Goal: Find specific page/section: Find specific page/section

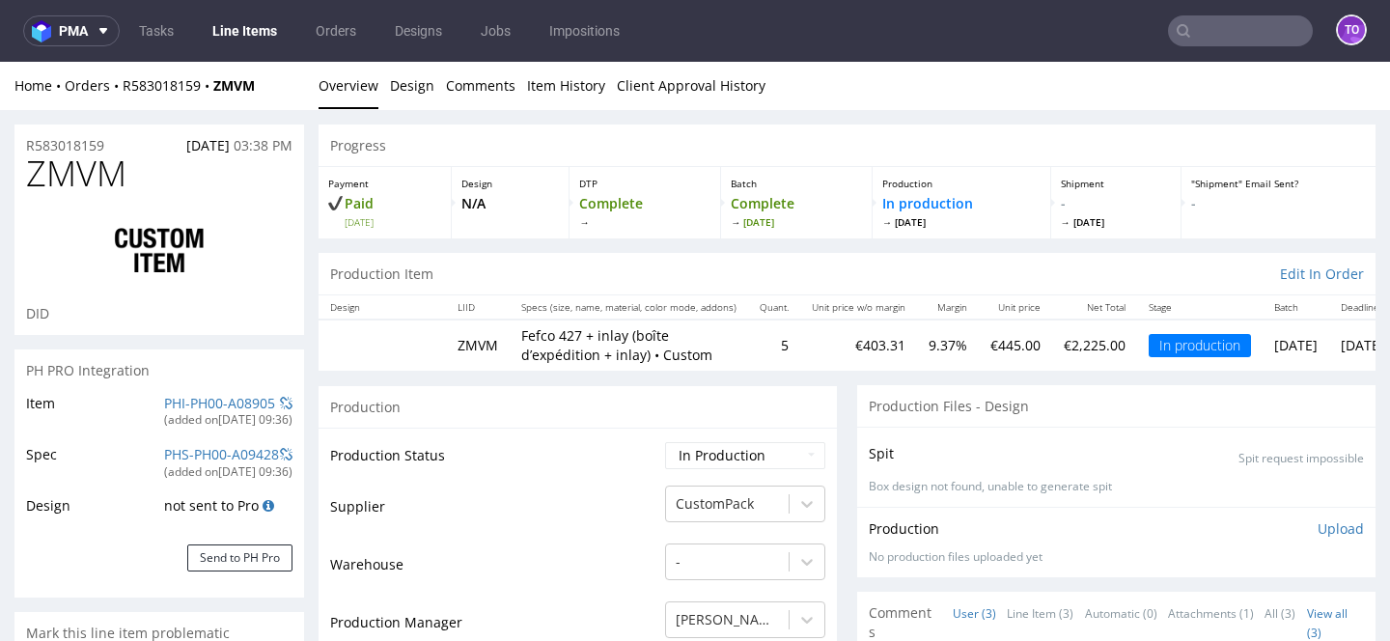
scroll to position [5, 0]
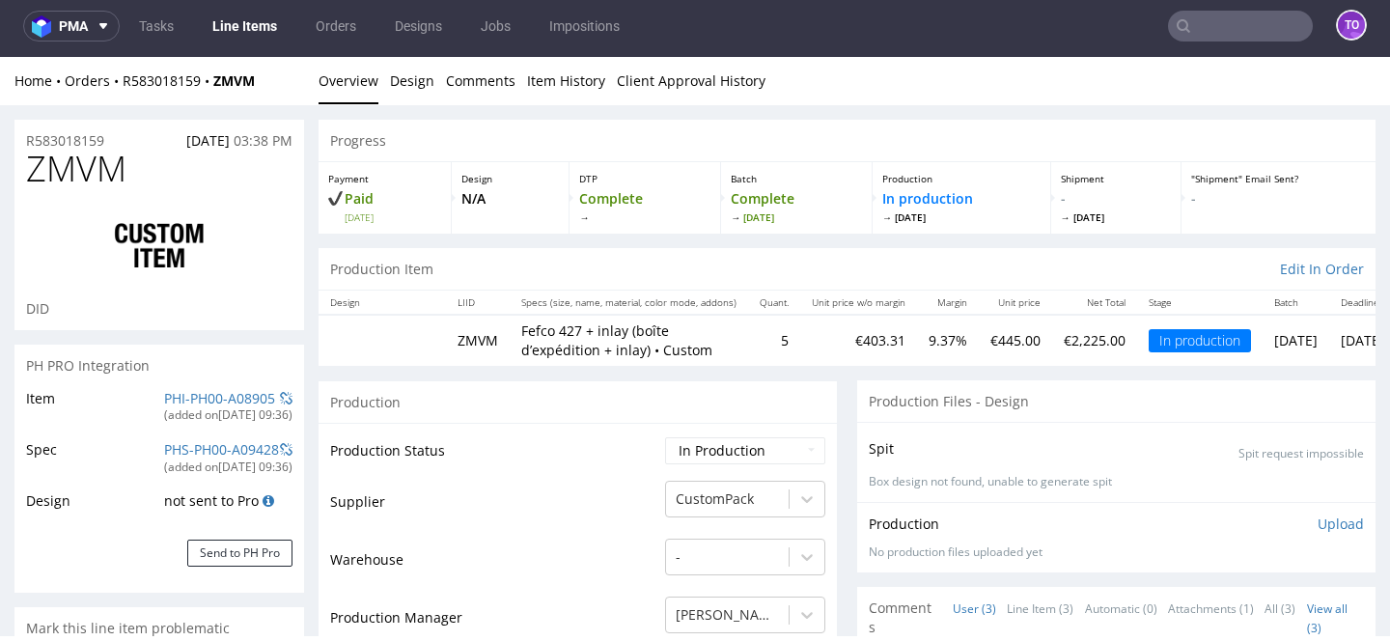
click at [242, 23] on link "Line Items" at bounding box center [245, 26] width 88 height 31
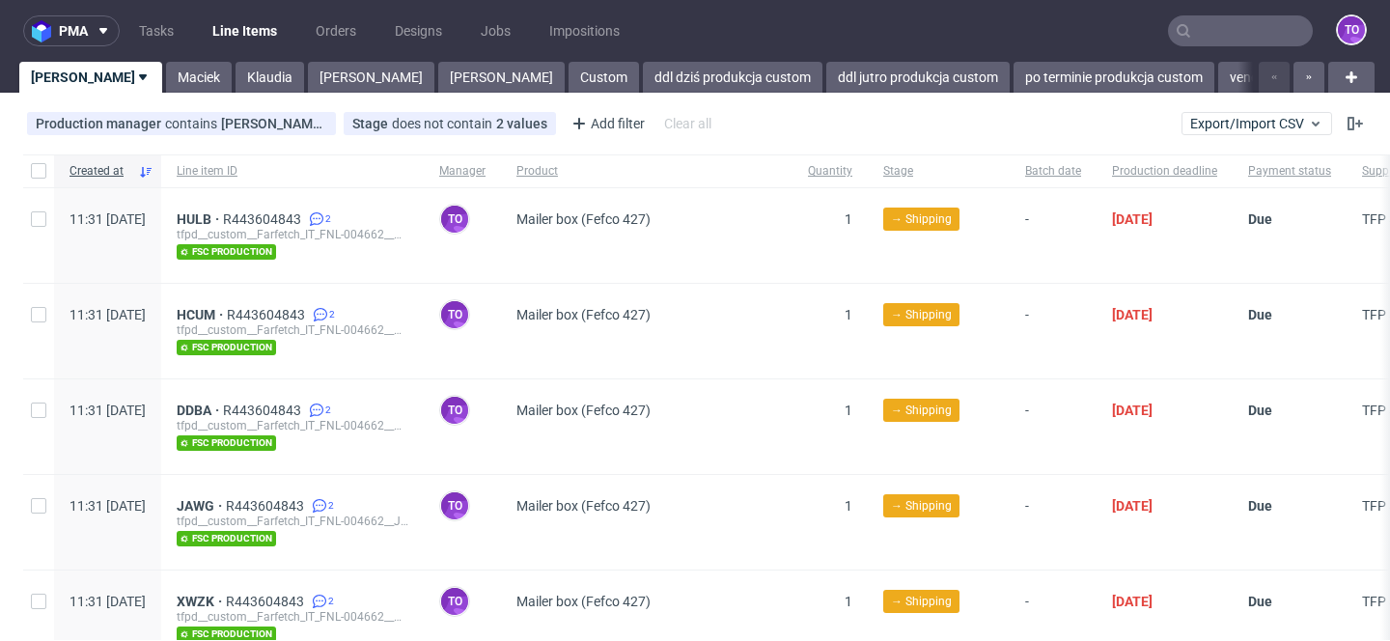
click at [567, 57] on nav "pma Tasks Line Items Orders Designs Jobs Impositions to" at bounding box center [695, 31] width 1390 height 62
click at [643, 76] on link "ddl dziś produkcja custom" at bounding box center [733, 77] width 180 height 31
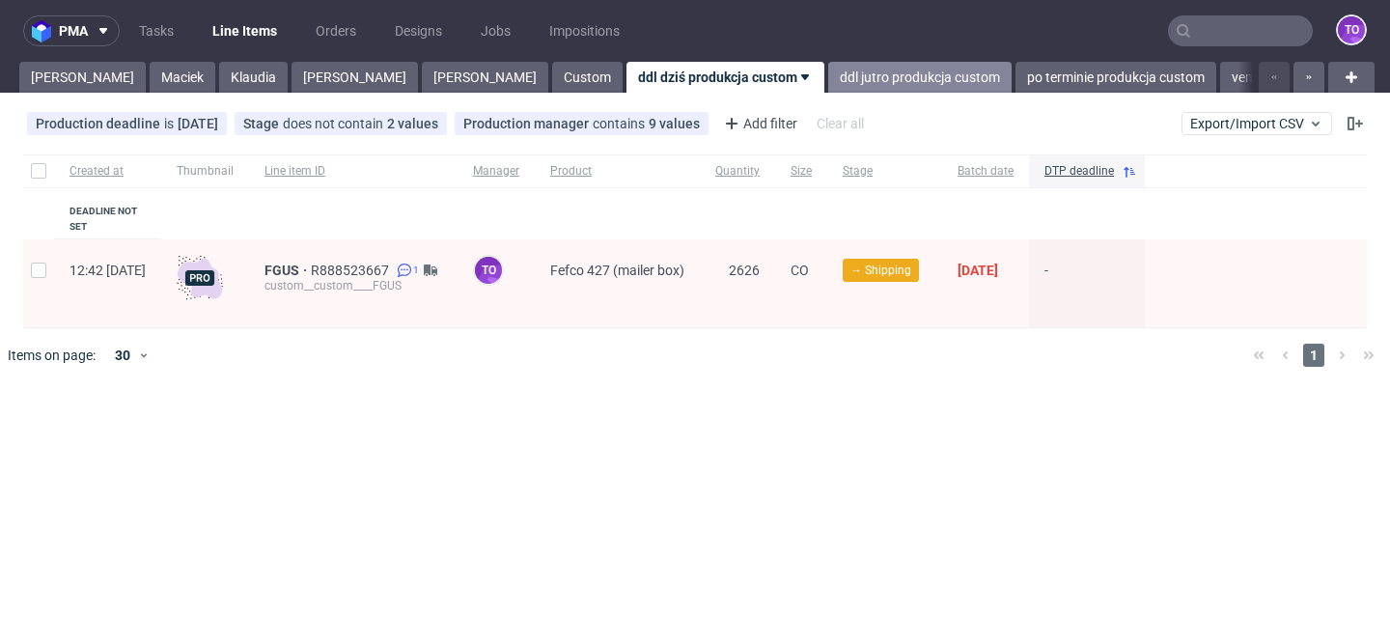
click at [828, 75] on link "ddl jutro produkcja custom" at bounding box center [919, 77] width 183 height 31
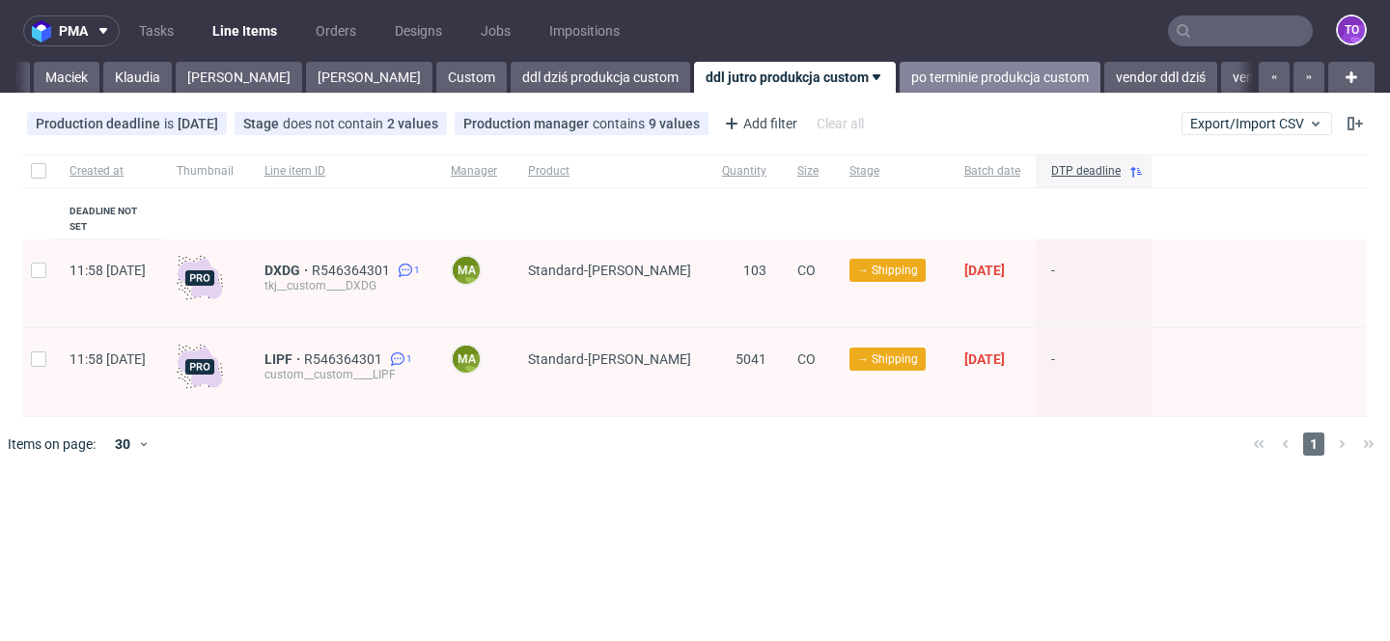
click at [900, 84] on link "po terminie produkcja custom" at bounding box center [1000, 77] width 201 height 31
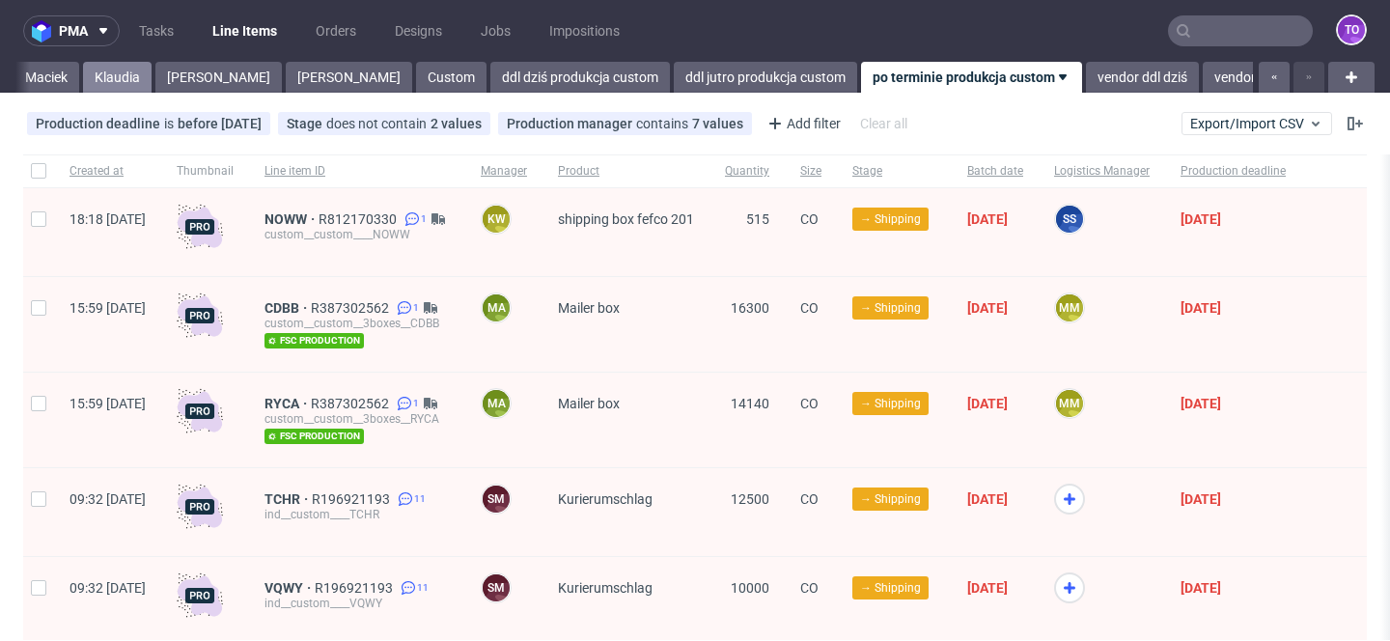
click at [83, 90] on link "Klaudia" at bounding box center [117, 77] width 69 height 31
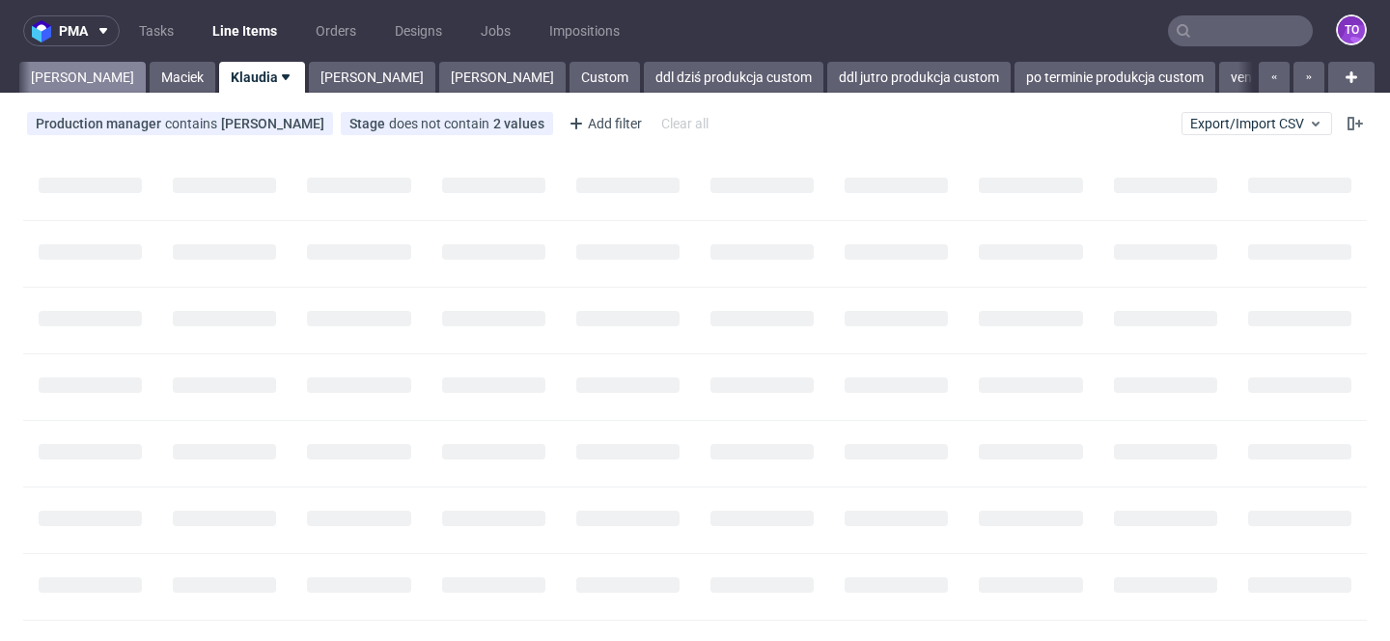
click at [60, 83] on link "Tomasz" at bounding box center [82, 77] width 126 height 31
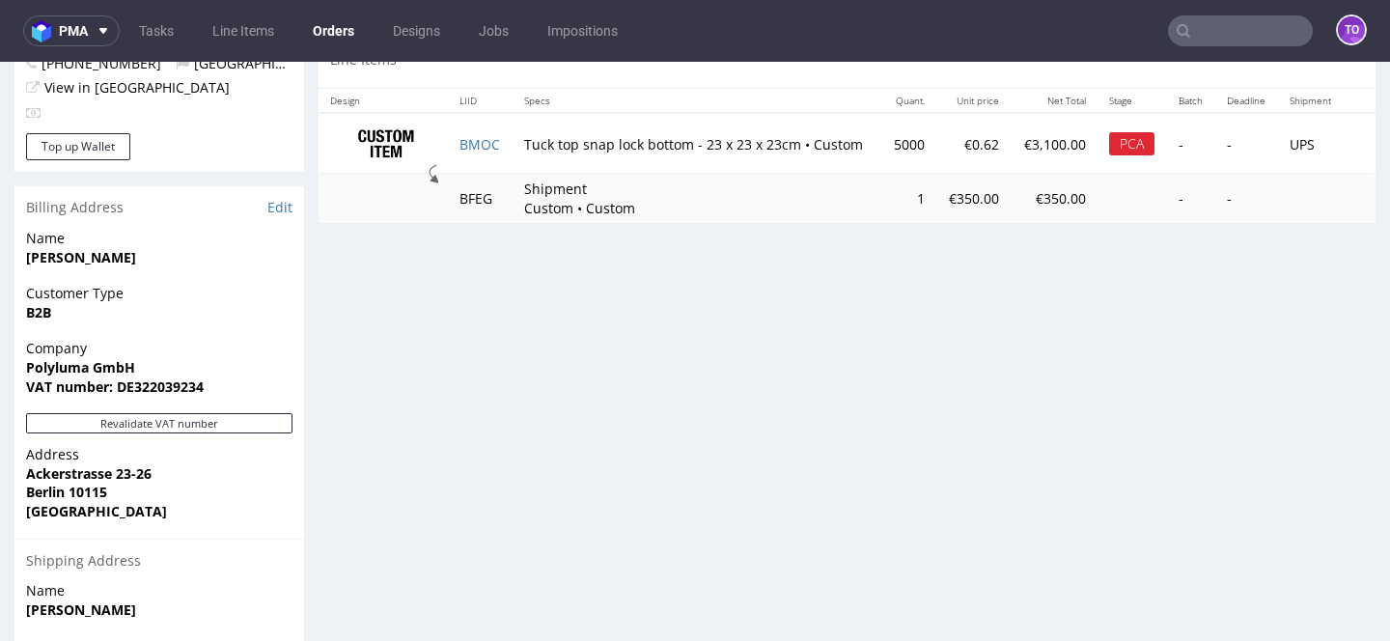
scroll to position [819, 0]
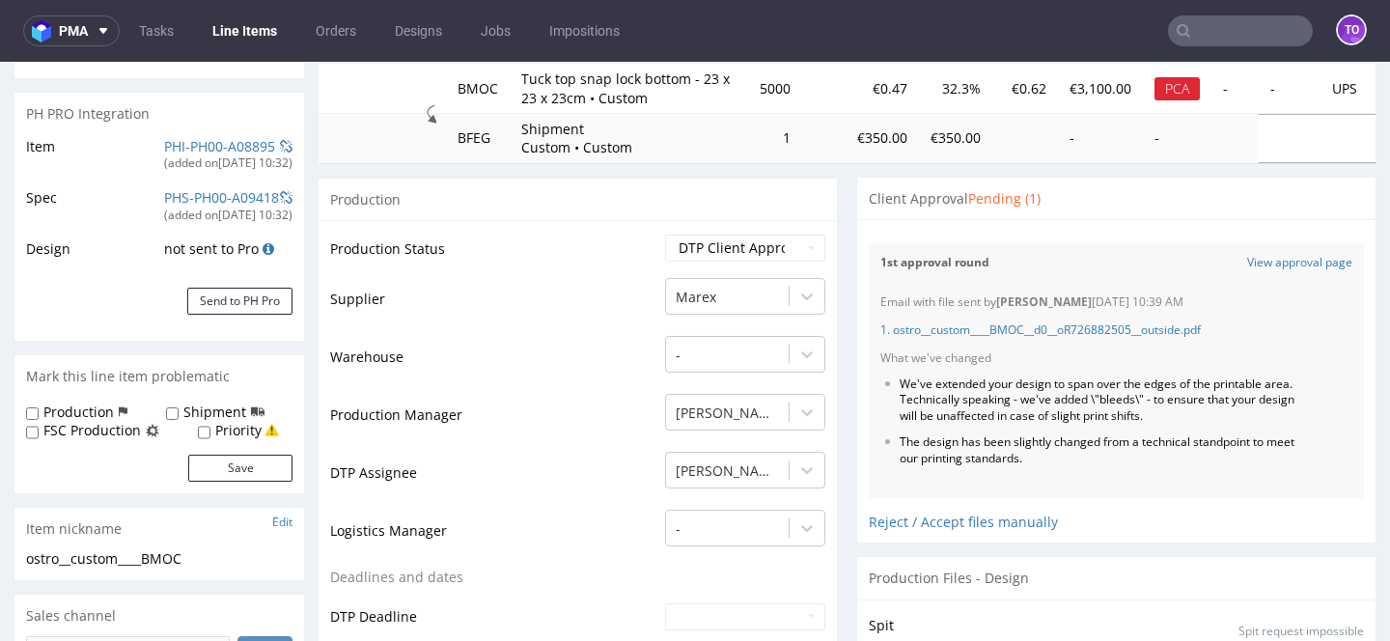
scroll to position [268, 0]
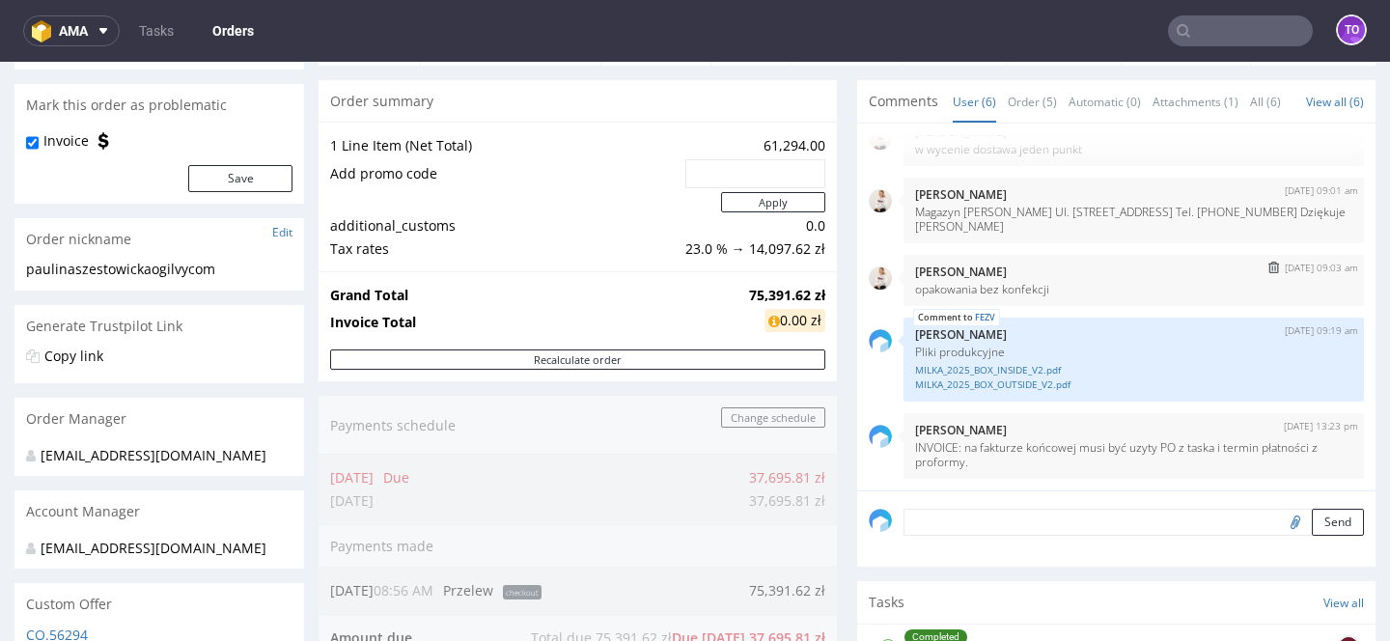
scroll to position [161, 0]
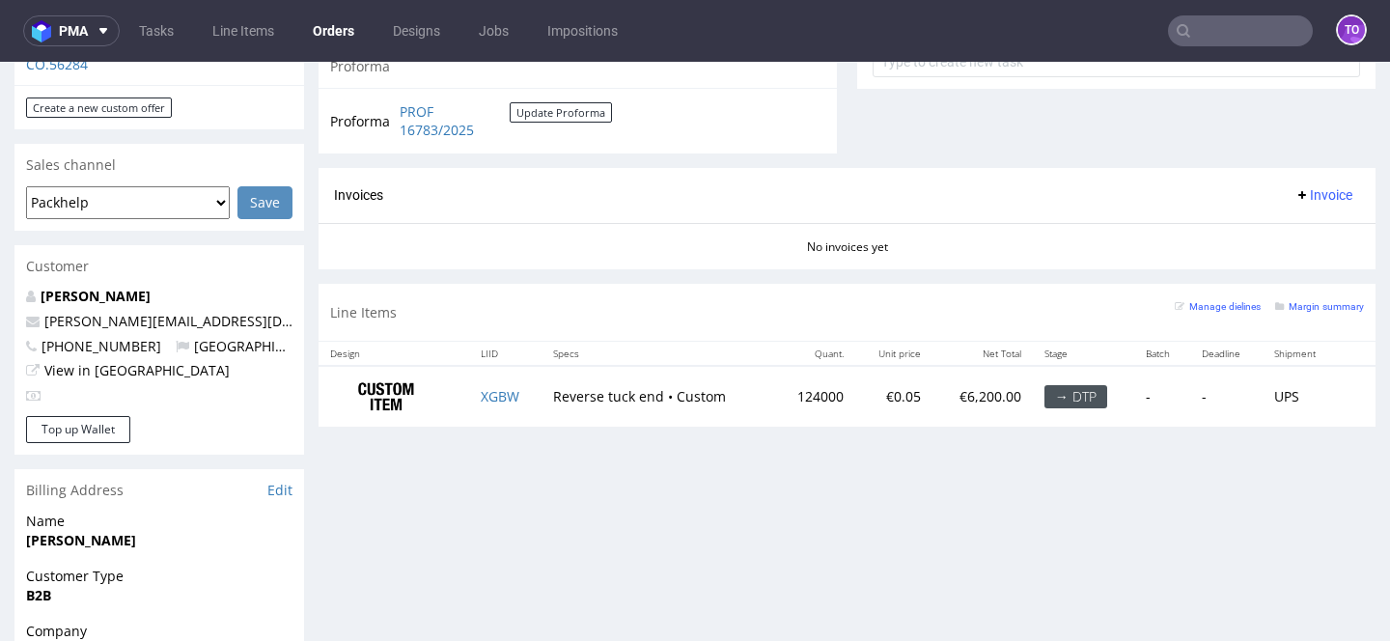
scroll to position [760, 0]
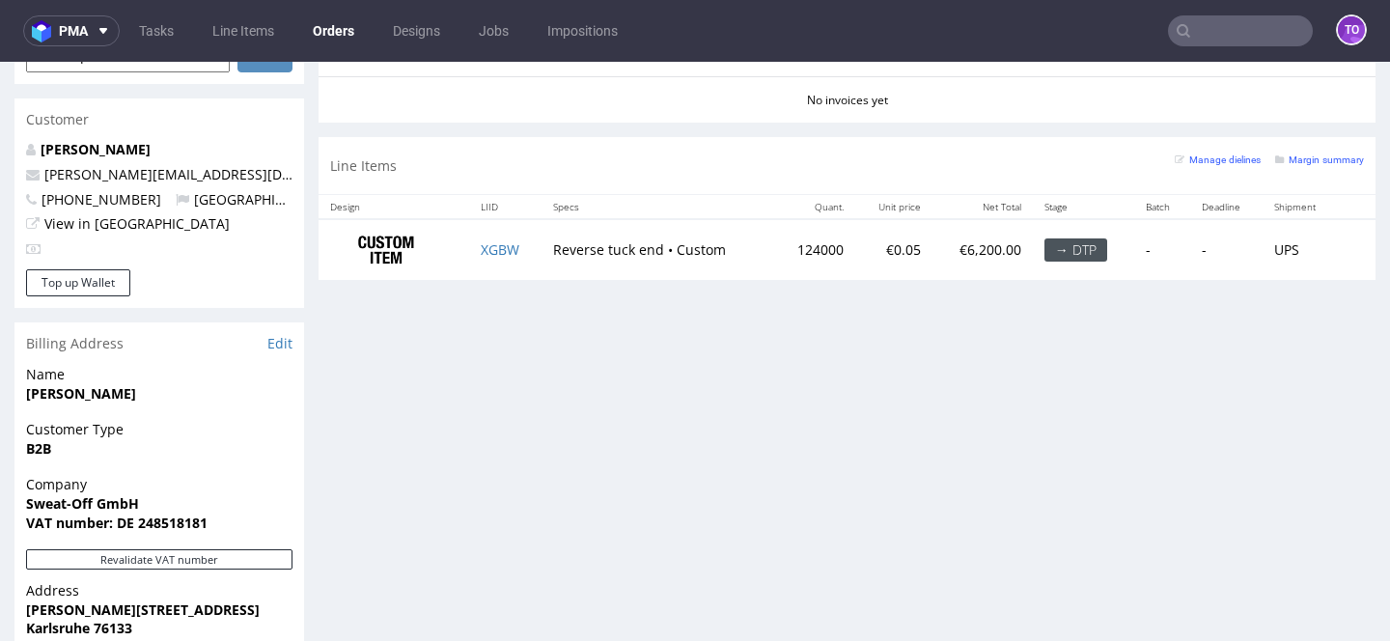
scroll to position [883, 0]
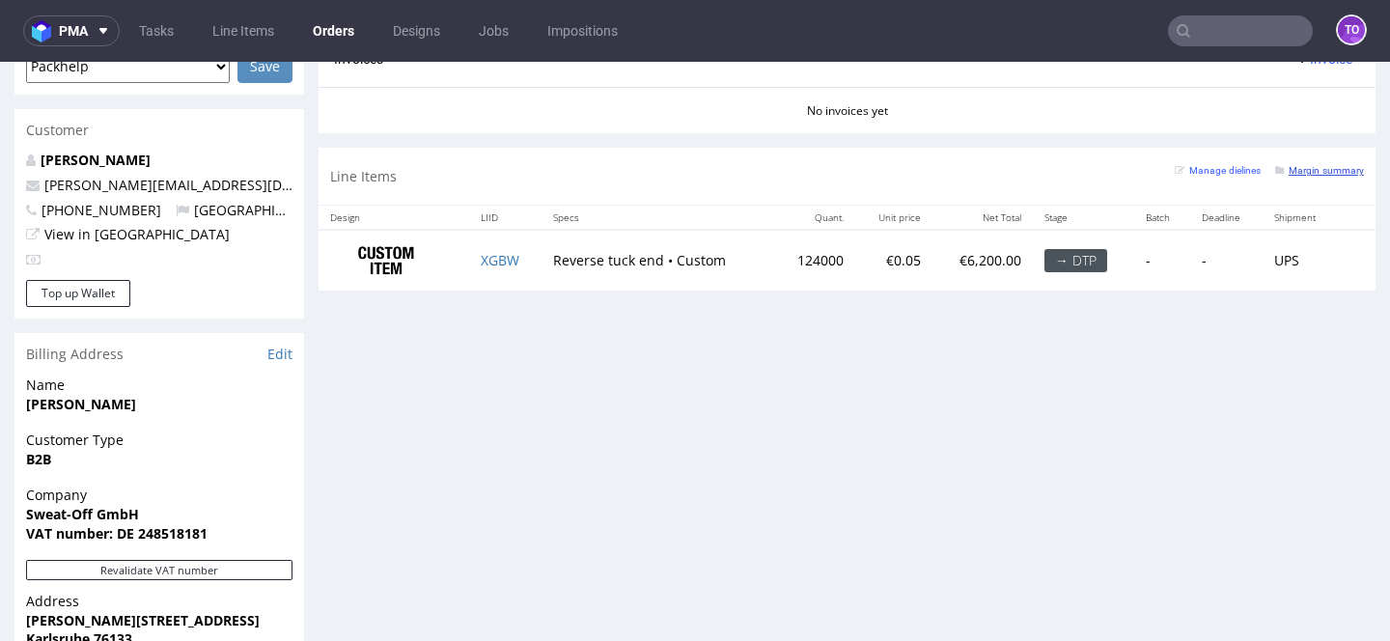
click at [1284, 172] on small "Margin summary" at bounding box center [1319, 170] width 89 height 11
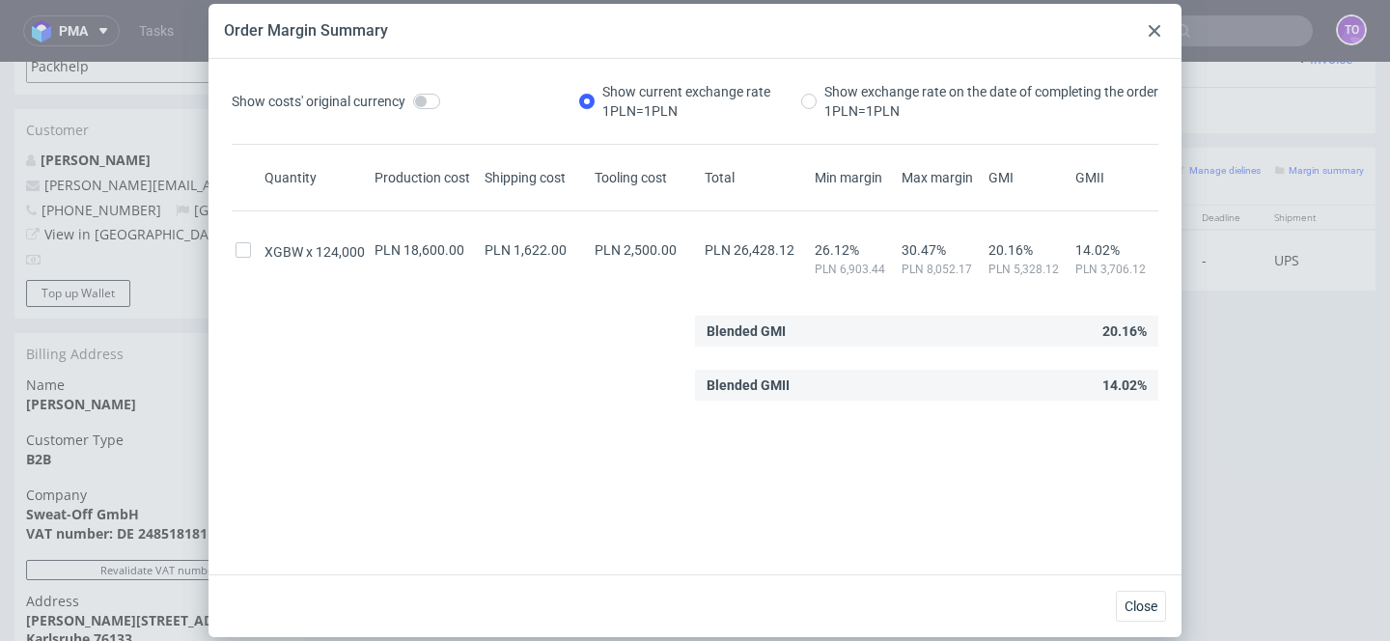
click at [1155, 34] on icon at bounding box center [1155, 31] width 12 height 12
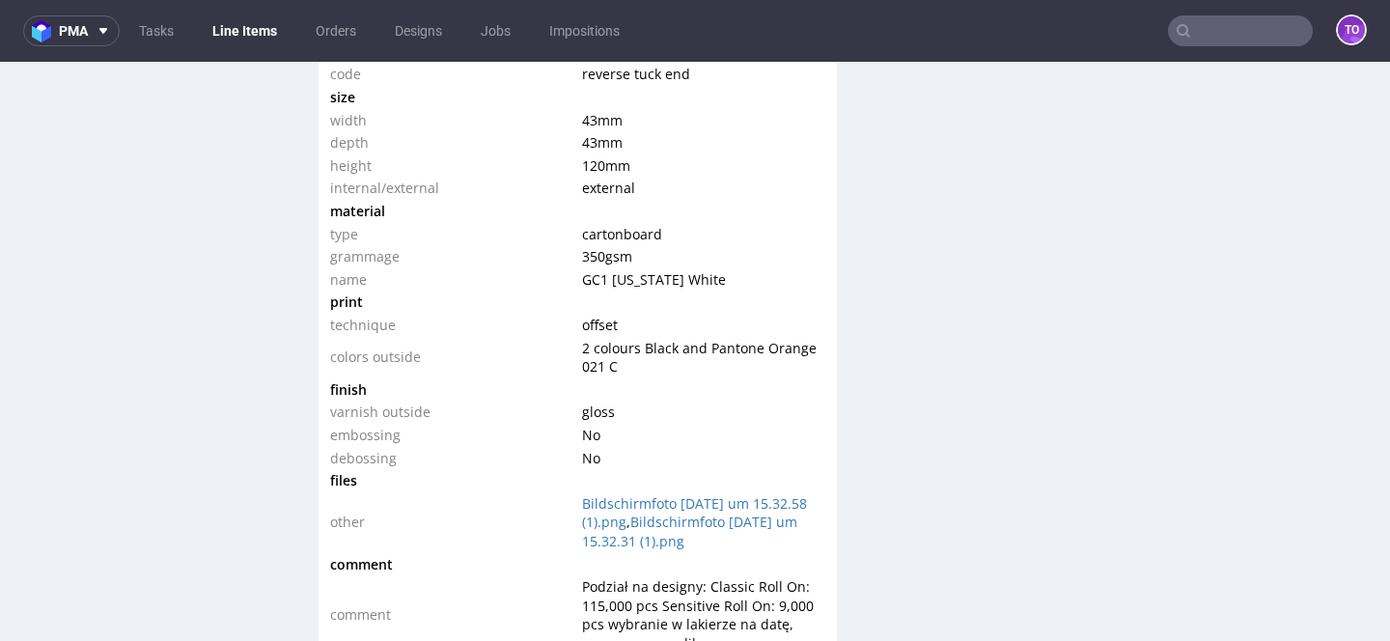
scroll to position [1933, 0]
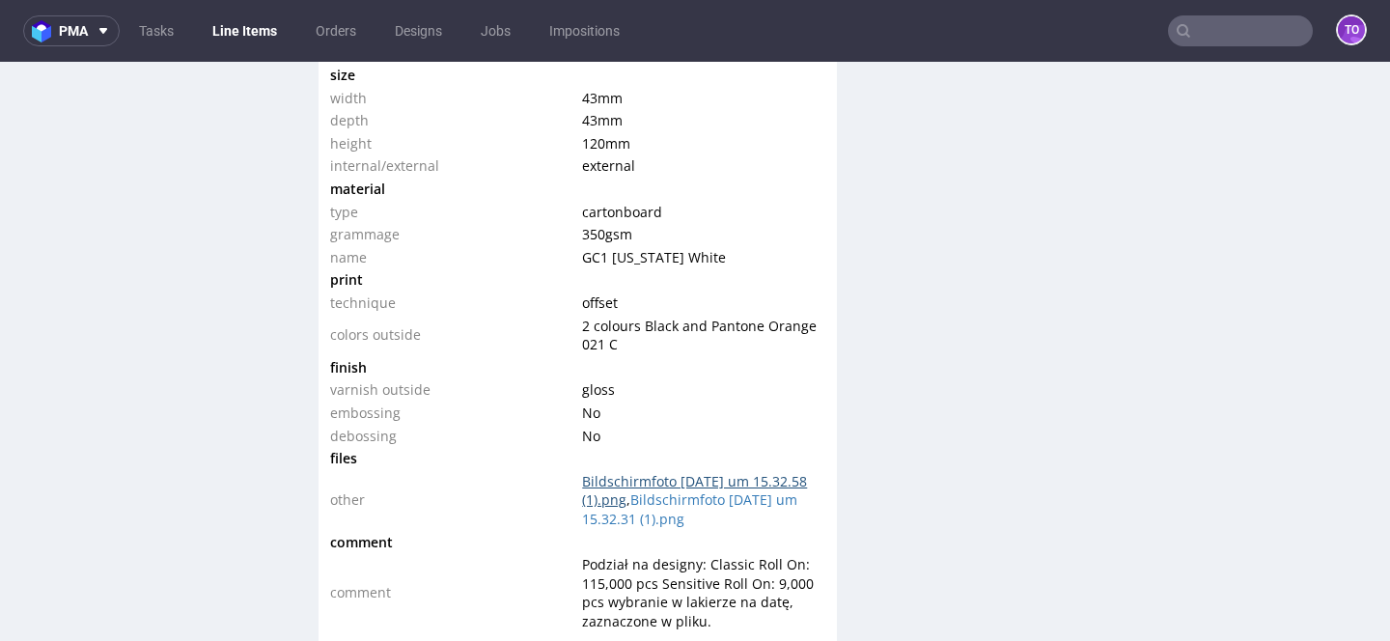
click at [673, 477] on link "Bildschirmfoto [DATE] um 15.32.58 (1).png" at bounding box center [694, 491] width 225 height 38
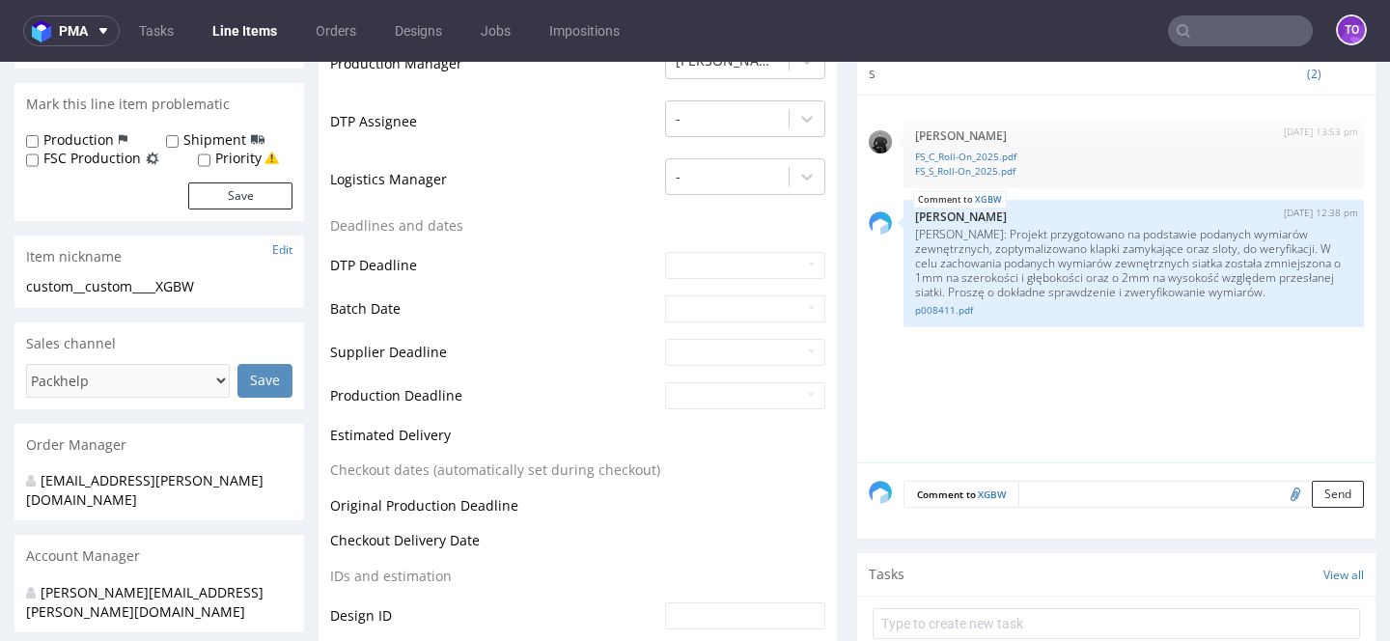
scroll to position [447, 0]
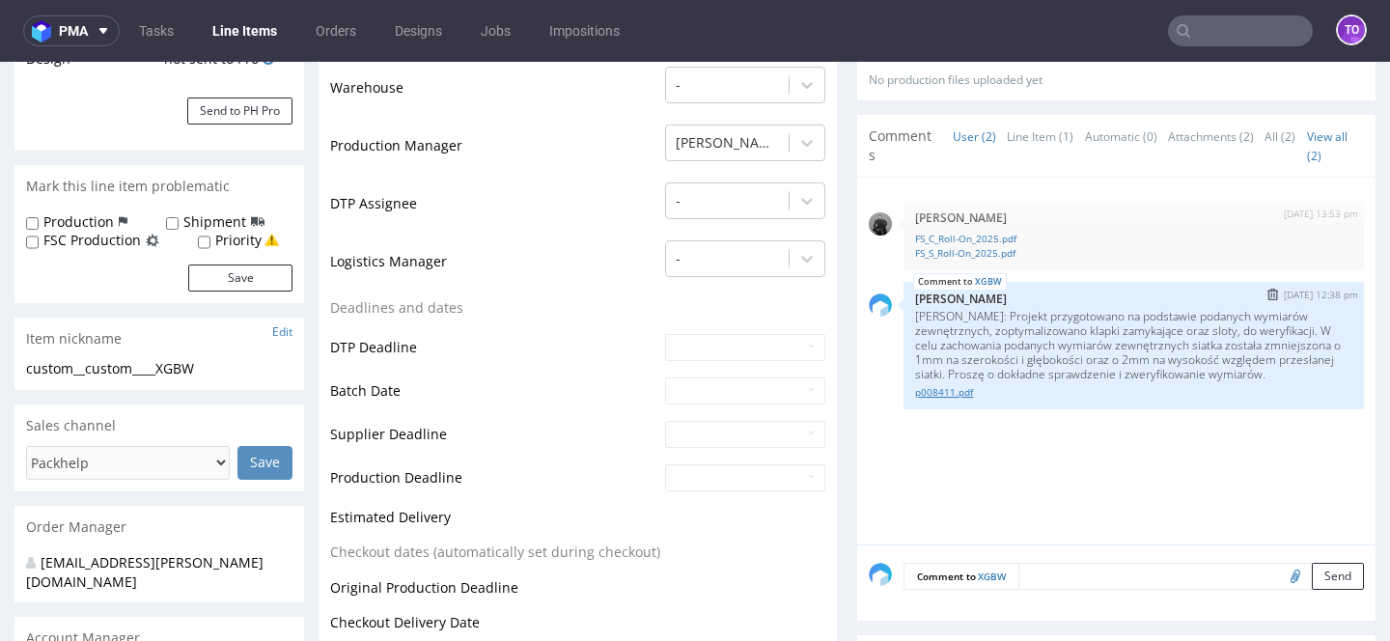
click at [920, 388] on link "p008411.pdf" at bounding box center [1133, 392] width 437 height 14
click at [915, 237] on link "FS_C_Roll-On_2025.pdf" at bounding box center [1133, 239] width 437 height 14
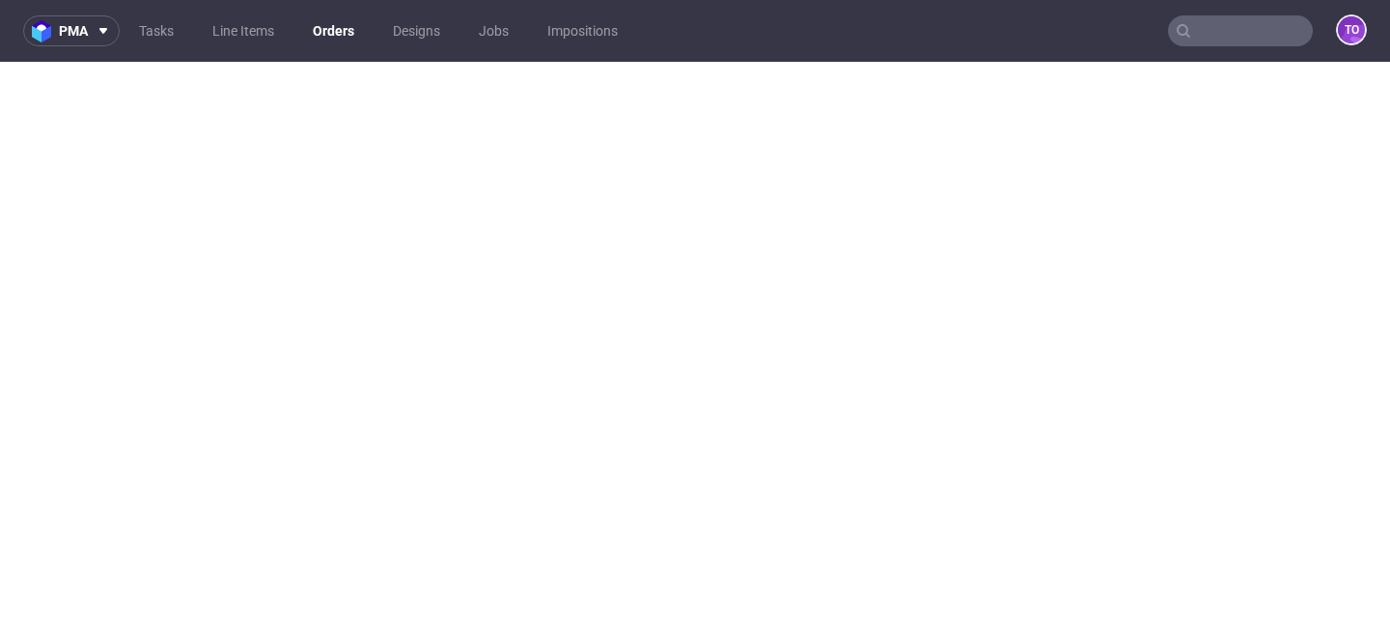
click at [1195, 36] on input "text" at bounding box center [1240, 30] width 145 height 31
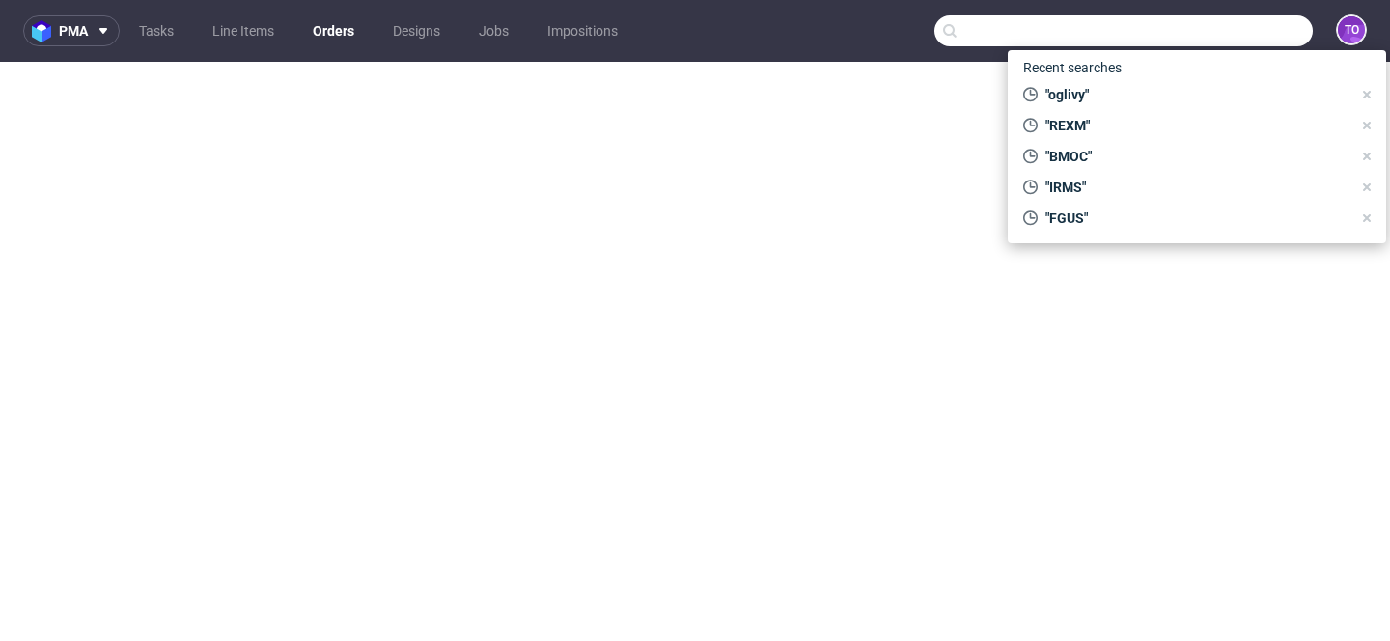
paste input "110804312"
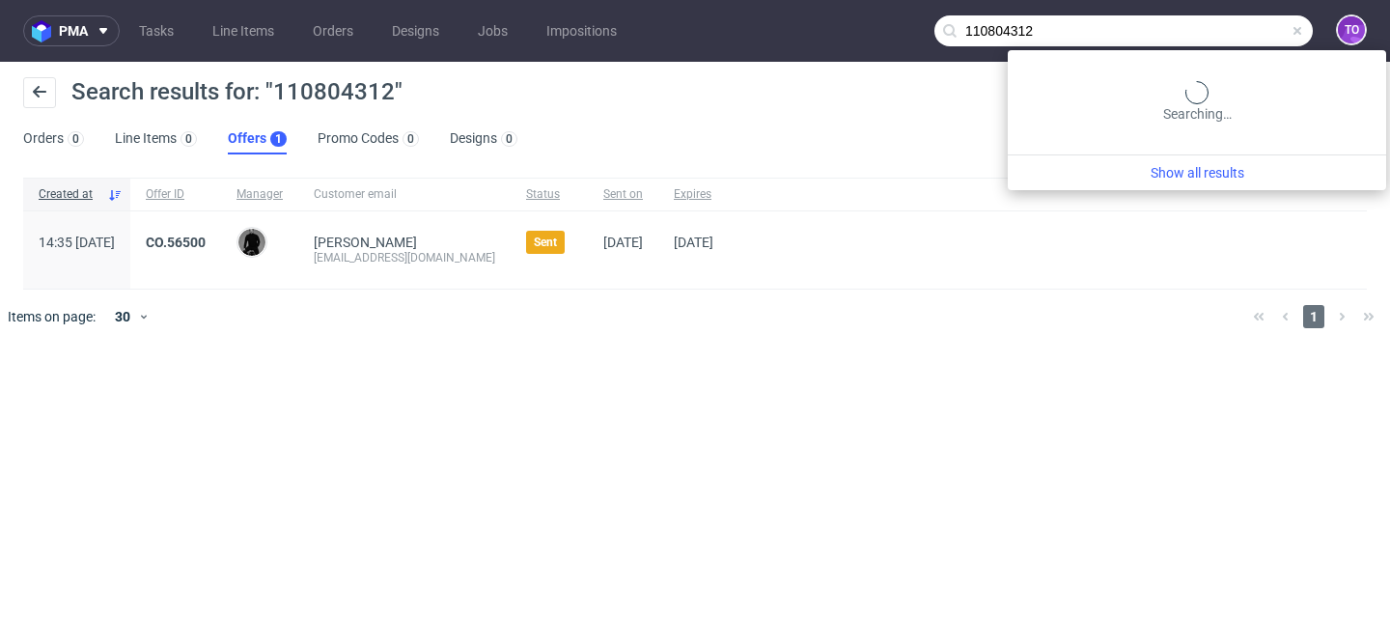
click at [1198, 32] on input "110804312" at bounding box center [1124, 30] width 378 height 31
type input "R110804312"
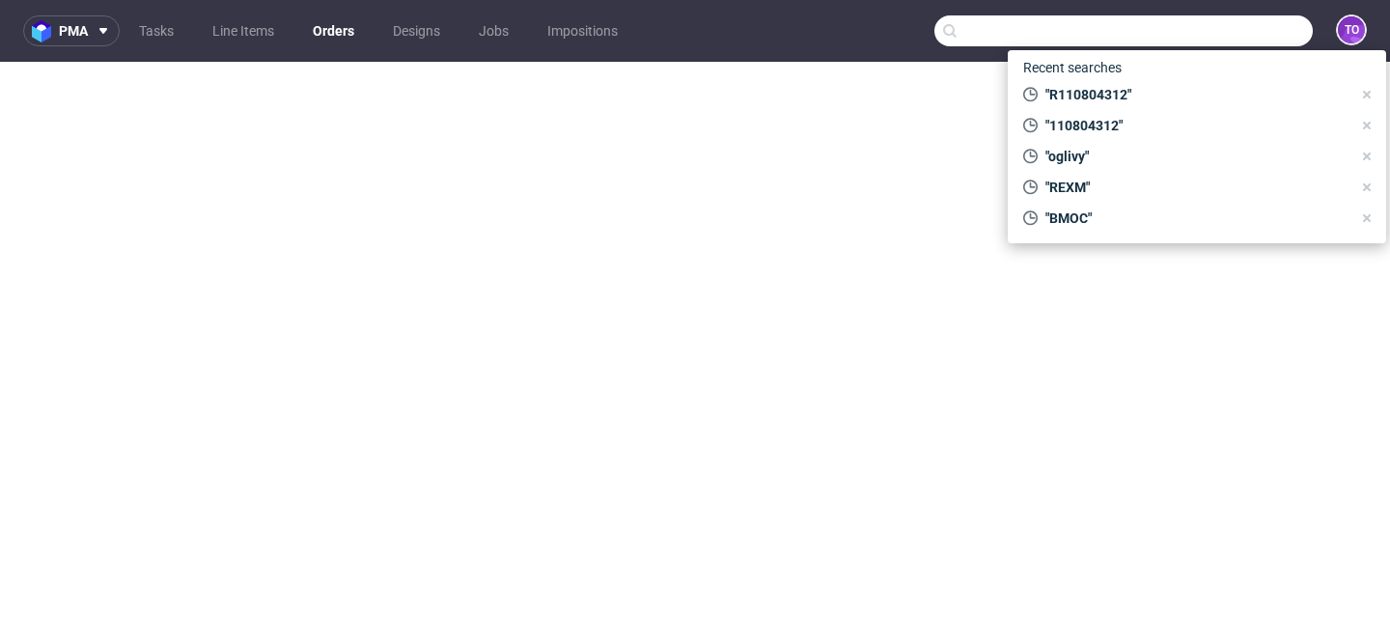
click at [1229, 15] on input "text" at bounding box center [1124, 30] width 378 height 31
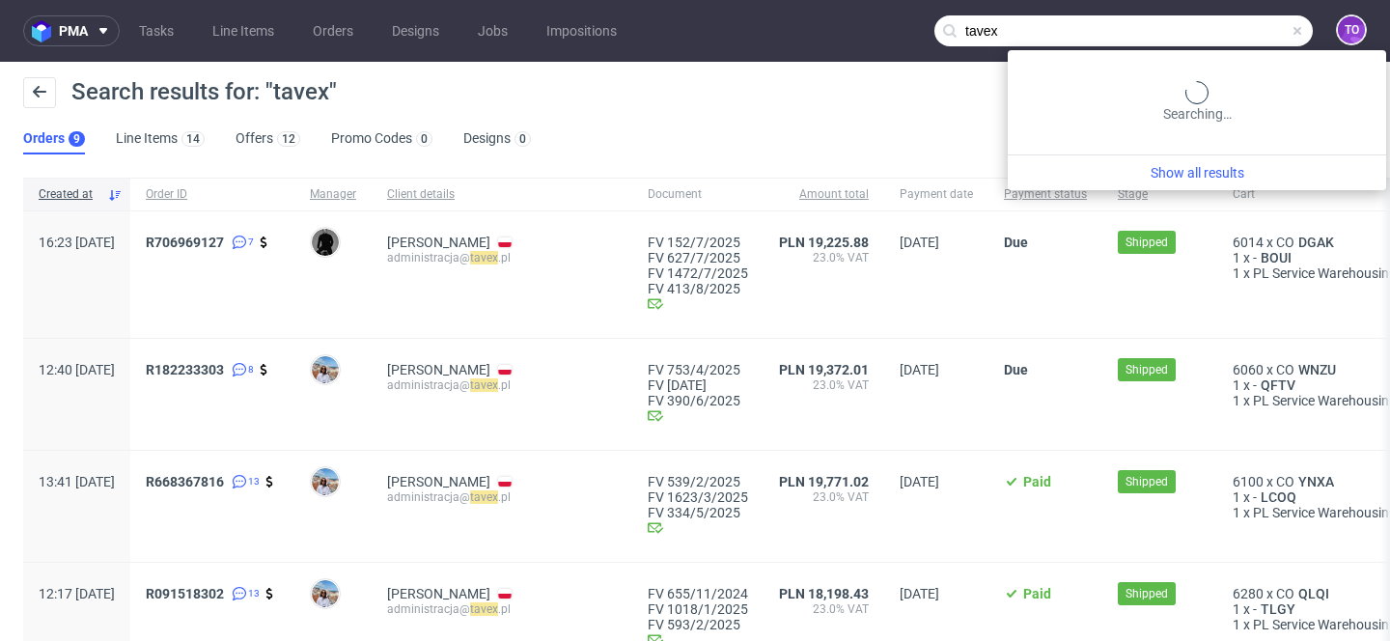
click at [1219, 18] on input "tavex" at bounding box center [1124, 30] width 378 height 31
paste input "R110804312"
type input "R110804312"
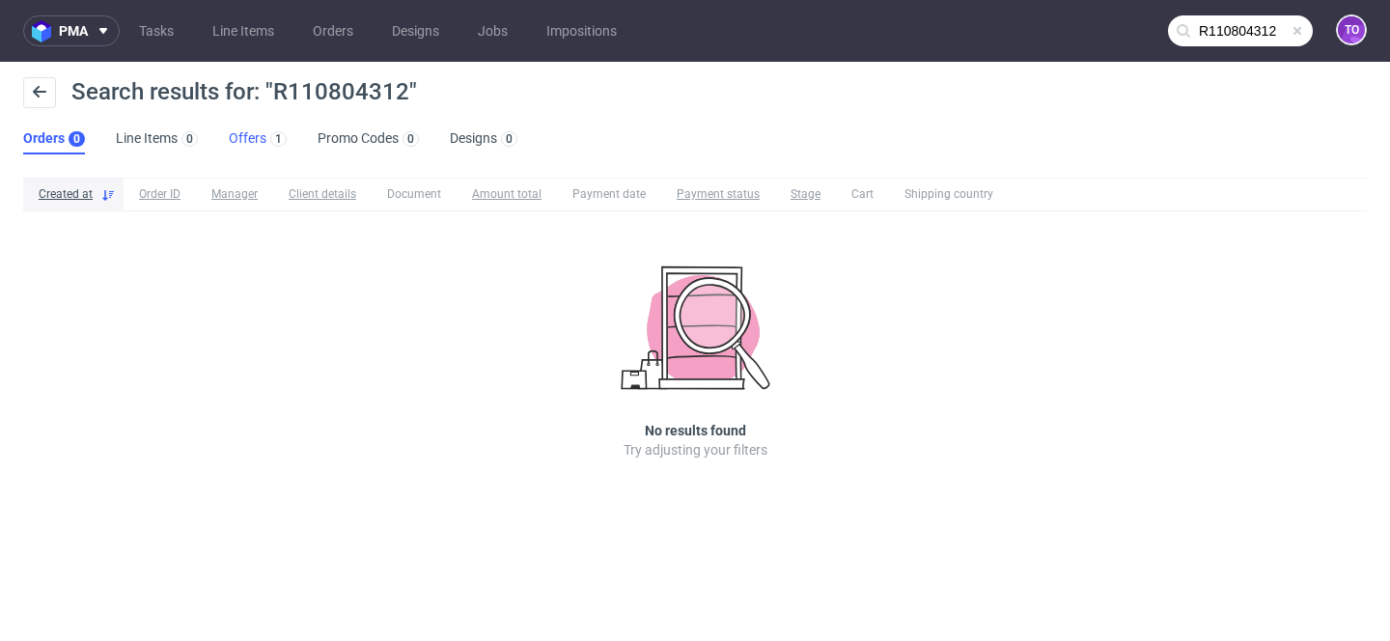
click at [241, 140] on link "Offers 1" at bounding box center [258, 139] width 58 height 31
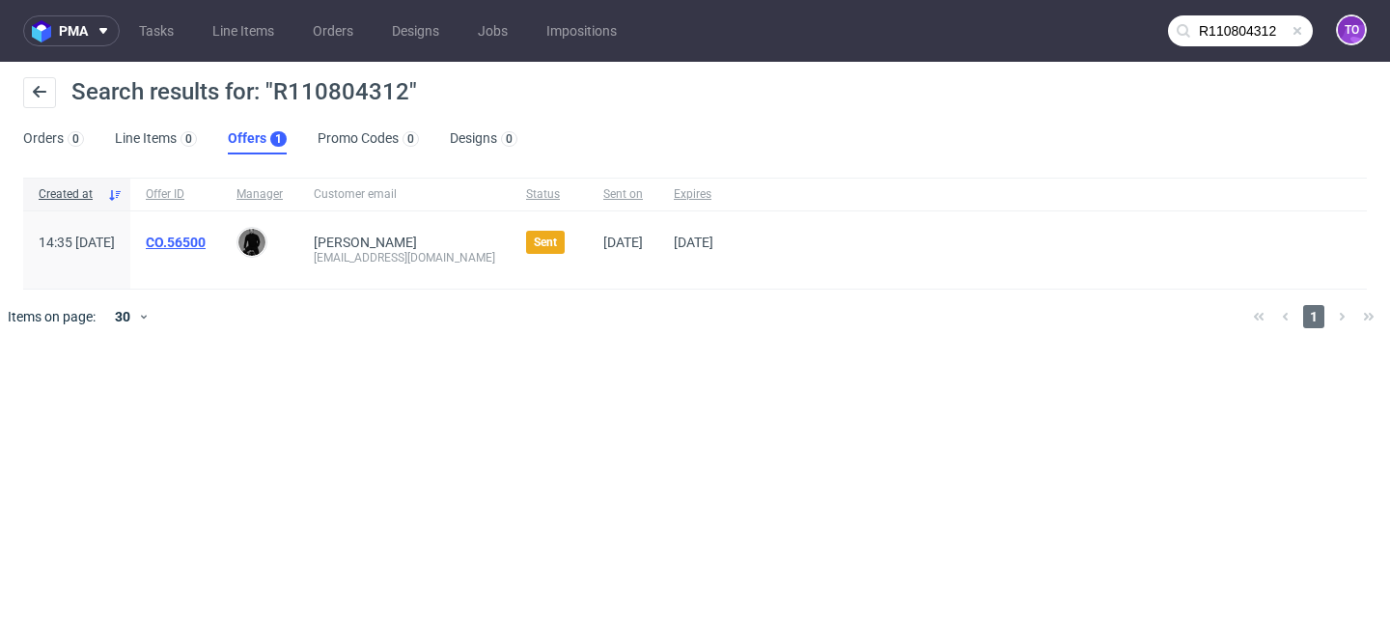
click at [206, 238] on link "CO.56500" at bounding box center [176, 242] width 60 height 15
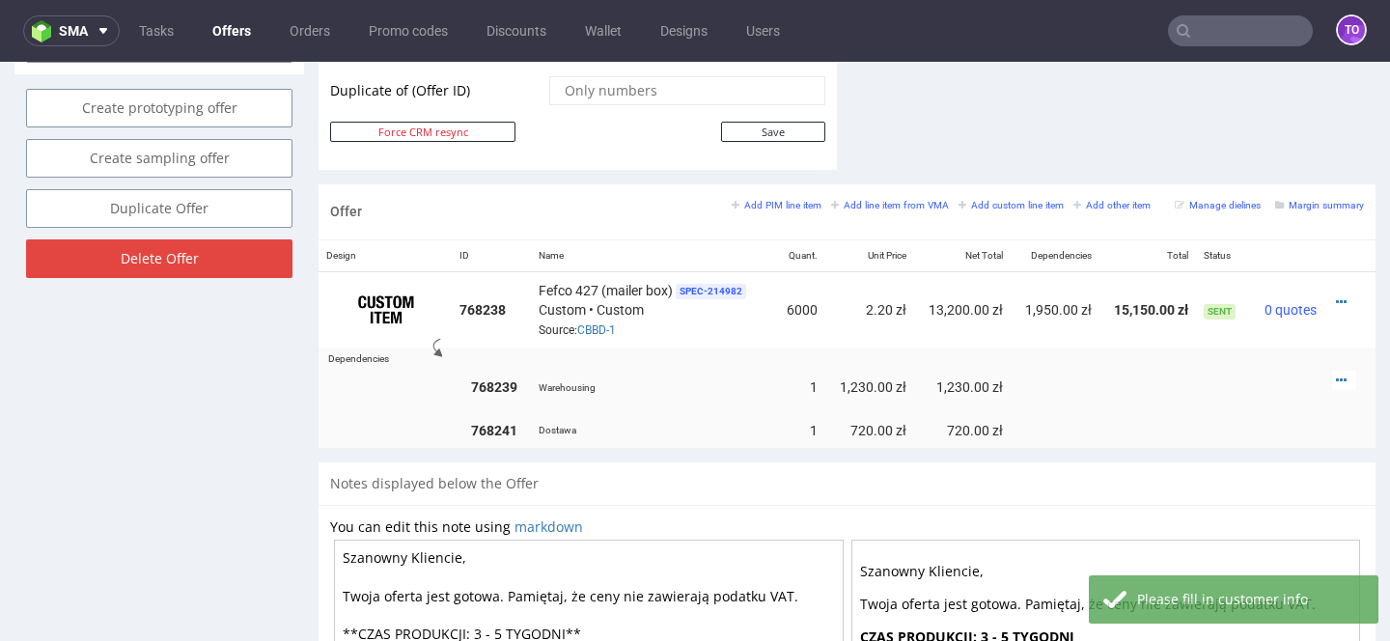
scroll to position [1032, 0]
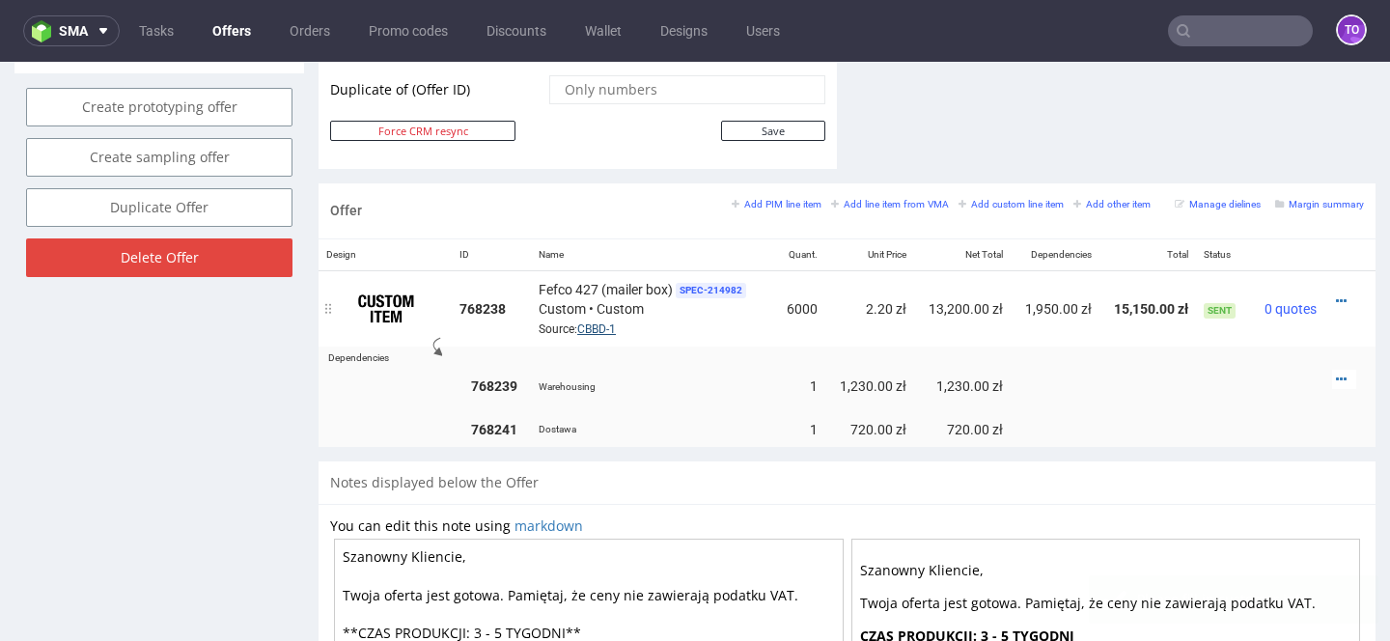
click at [595, 325] on link "CBBD-1" at bounding box center [596, 329] width 39 height 14
click at [1185, 28] on input "text" at bounding box center [1240, 30] width 145 height 31
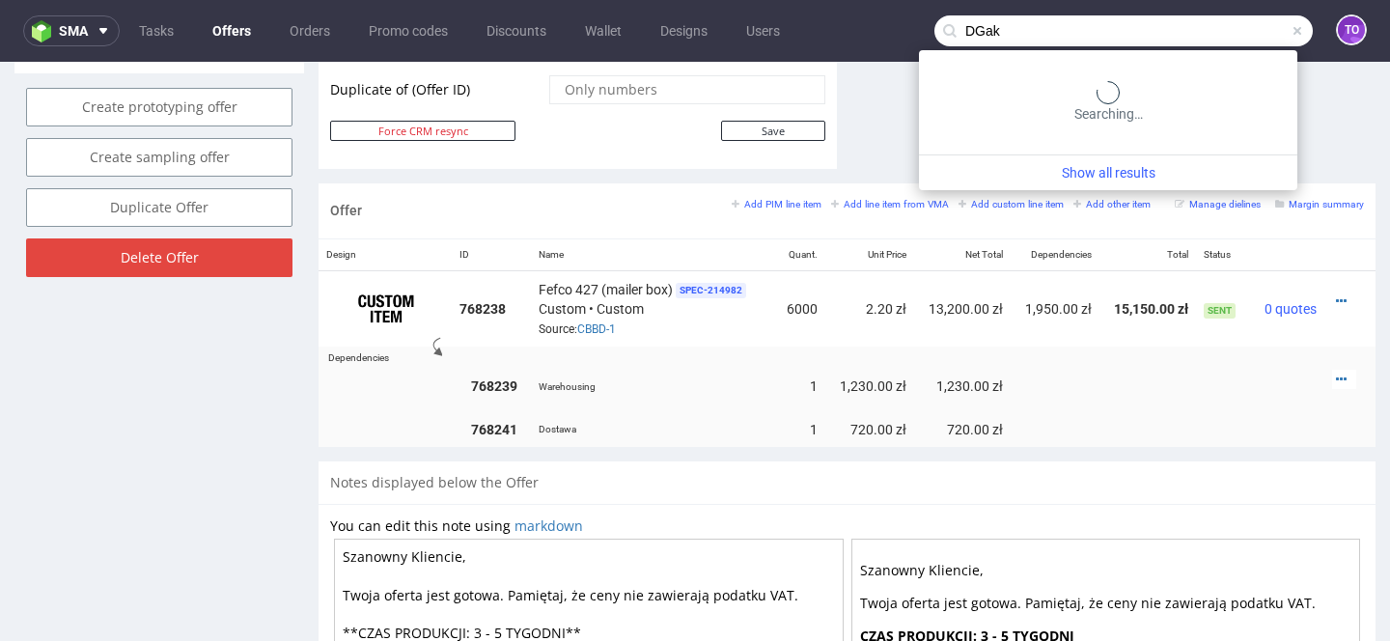
type input "DGak"
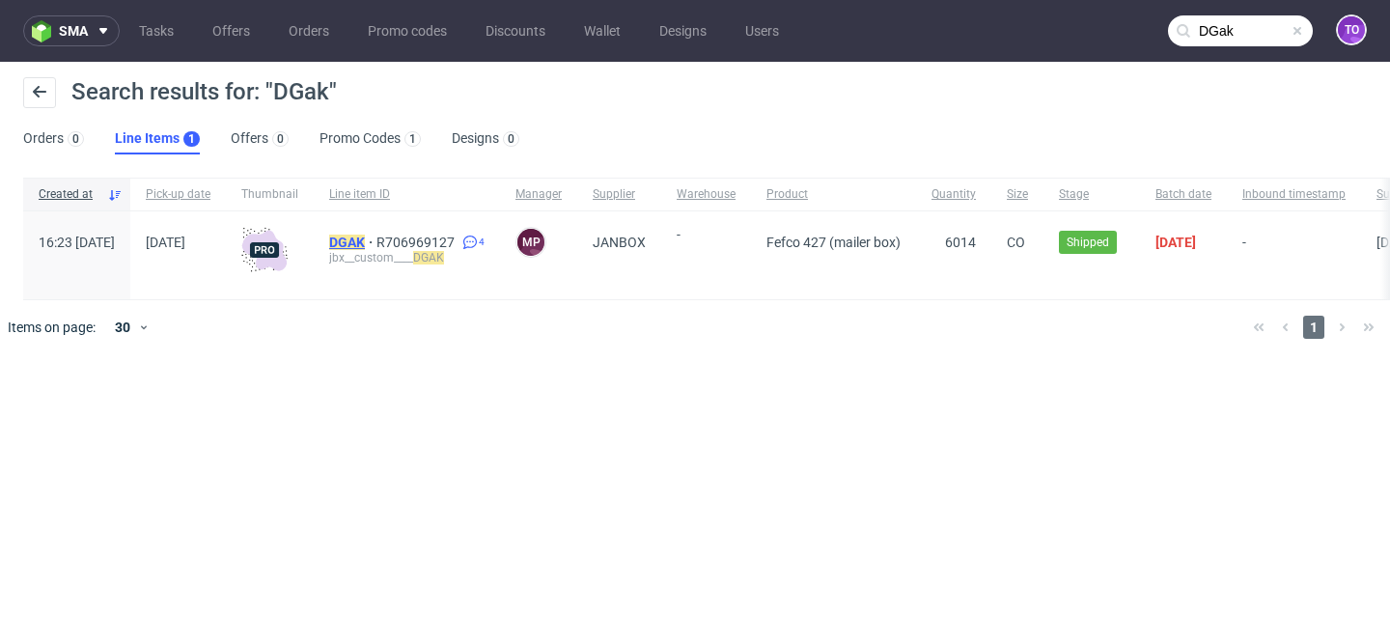
click at [365, 239] on mark "DGAK" at bounding box center [347, 242] width 36 height 15
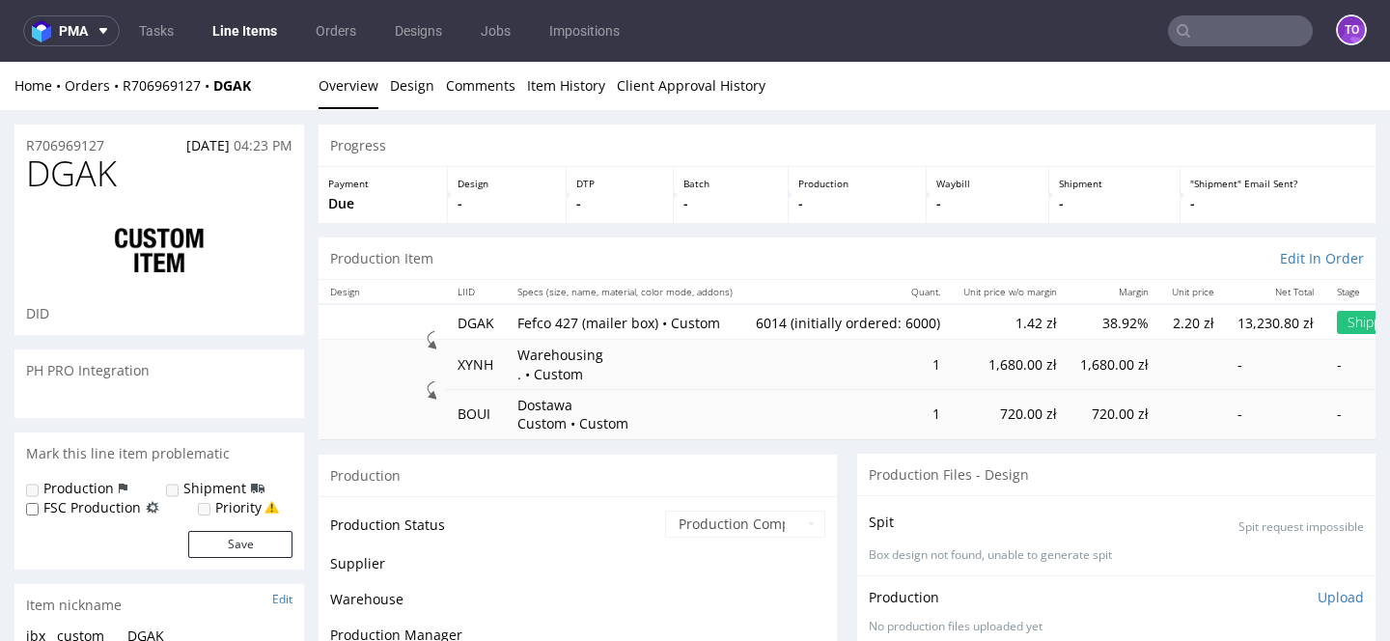
scroll to position [114, 0]
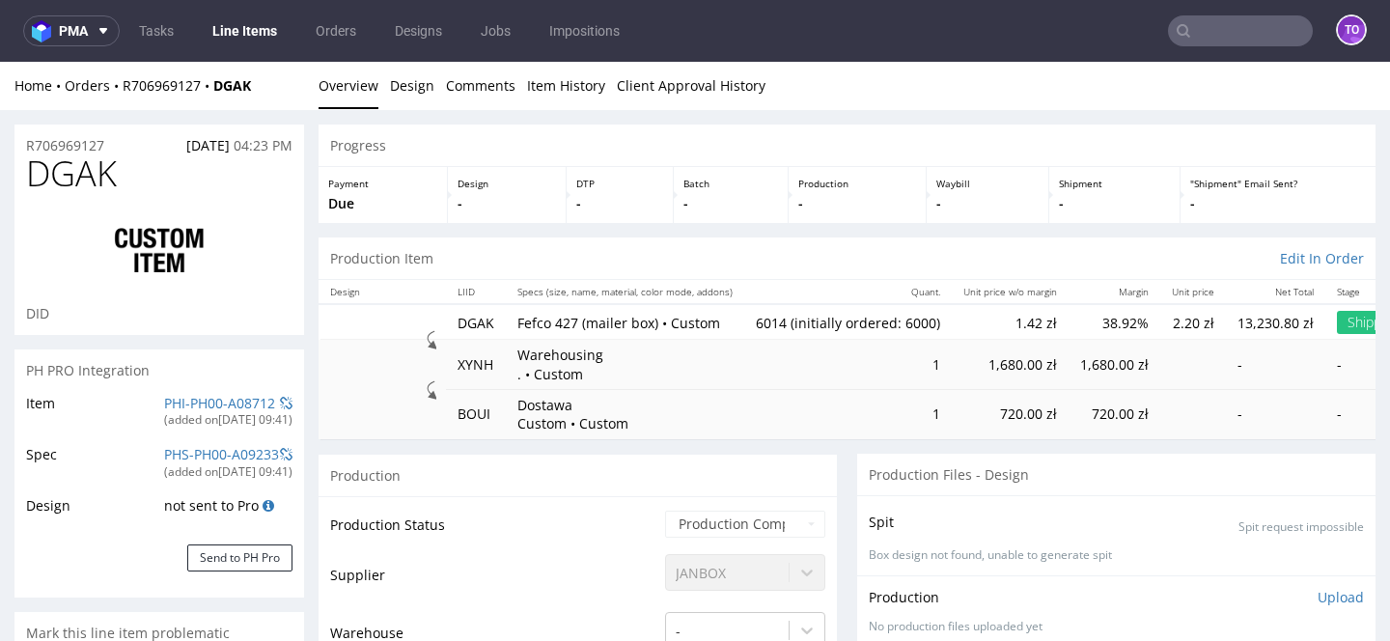
select select "in_progress"
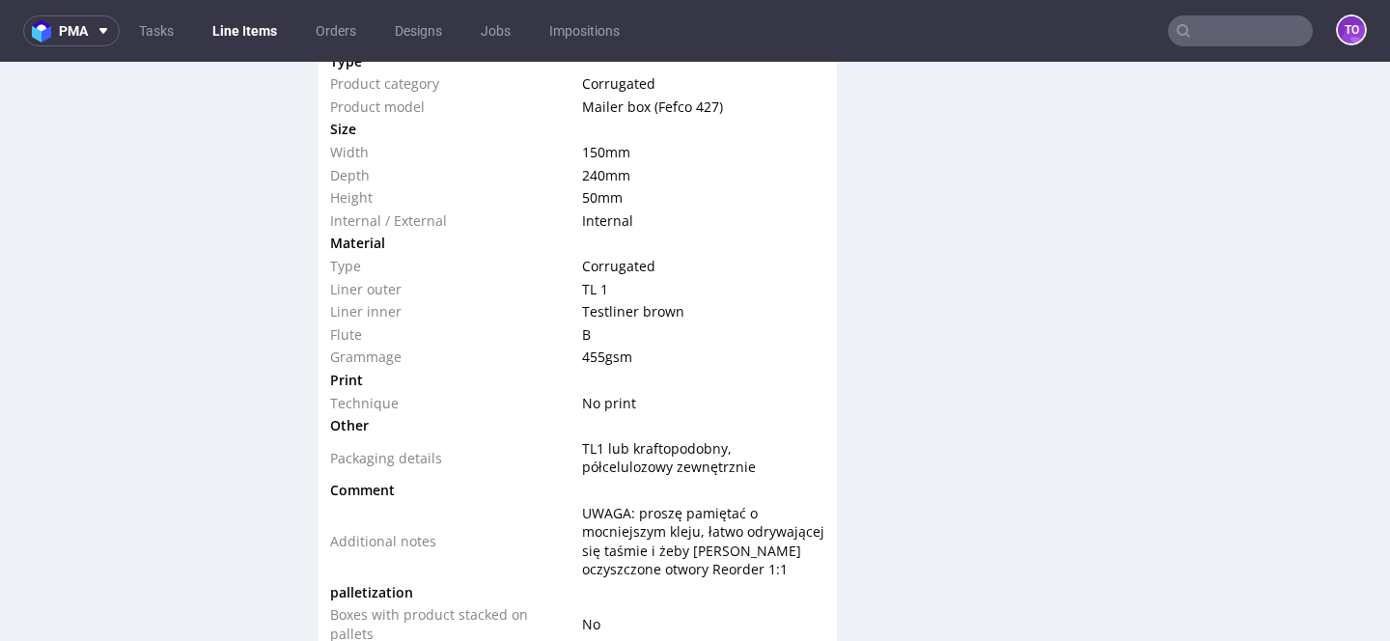
scroll to position [1983, 0]
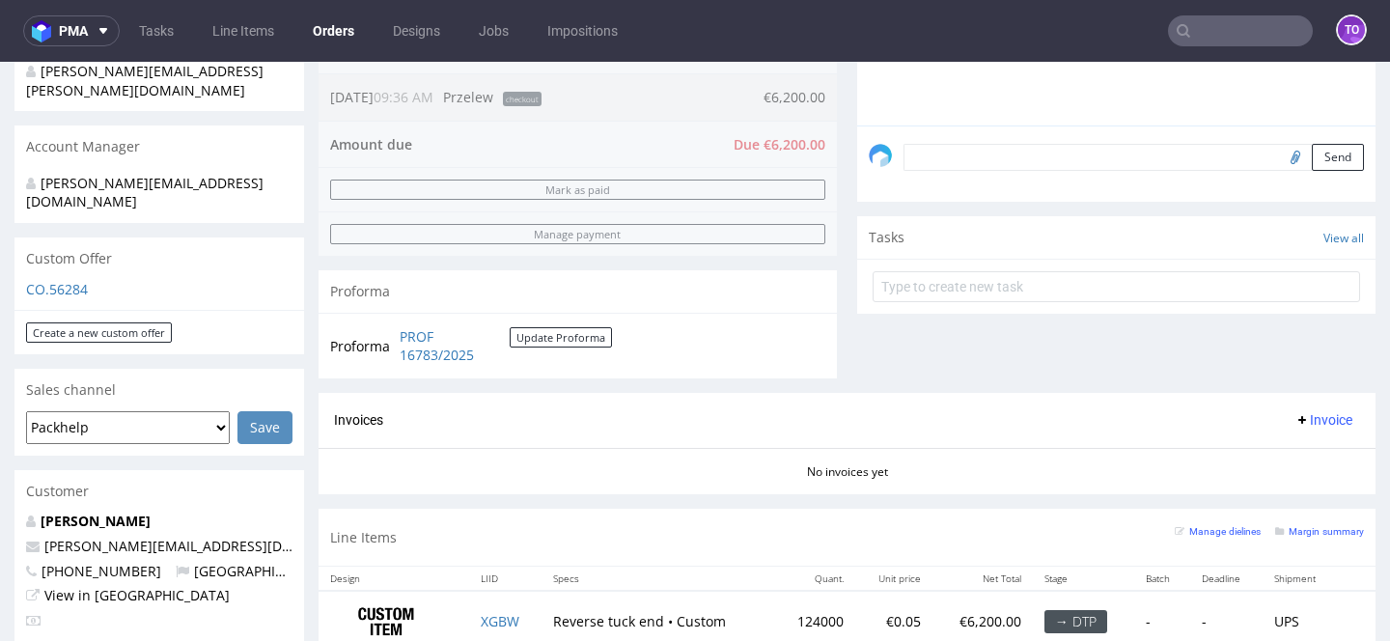
scroll to position [705, 0]
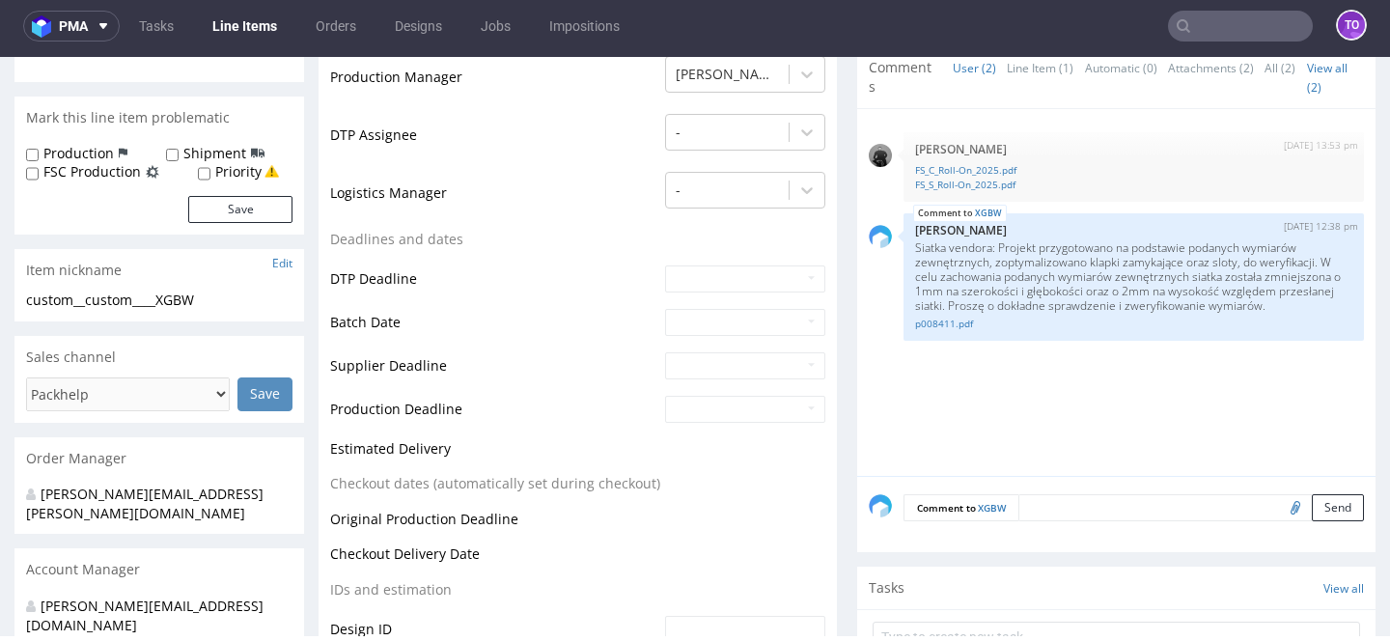
scroll to position [406, 0]
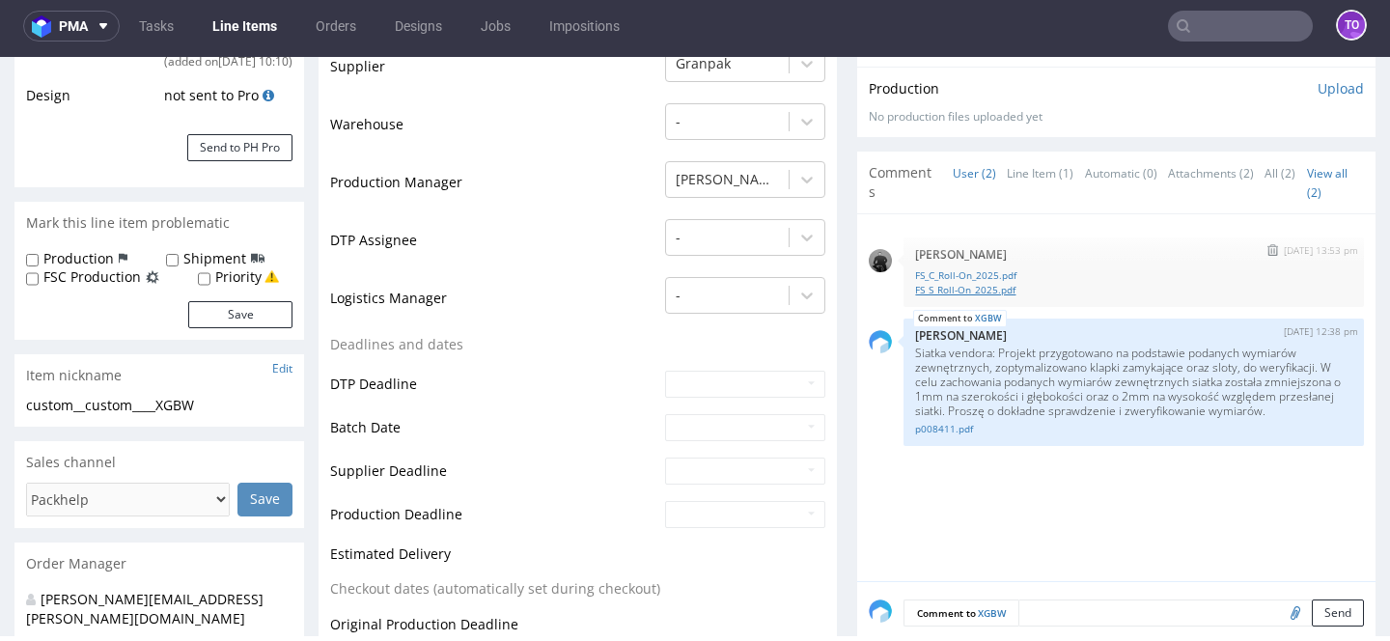
click at [975, 290] on link "FS_S_Roll-On_2025.pdf" at bounding box center [1133, 290] width 437 height 14
click at [924, 270] on link "FS_C_Roll-On_2025.pdf" at bounding box center [1133, 275] width 437 height 14
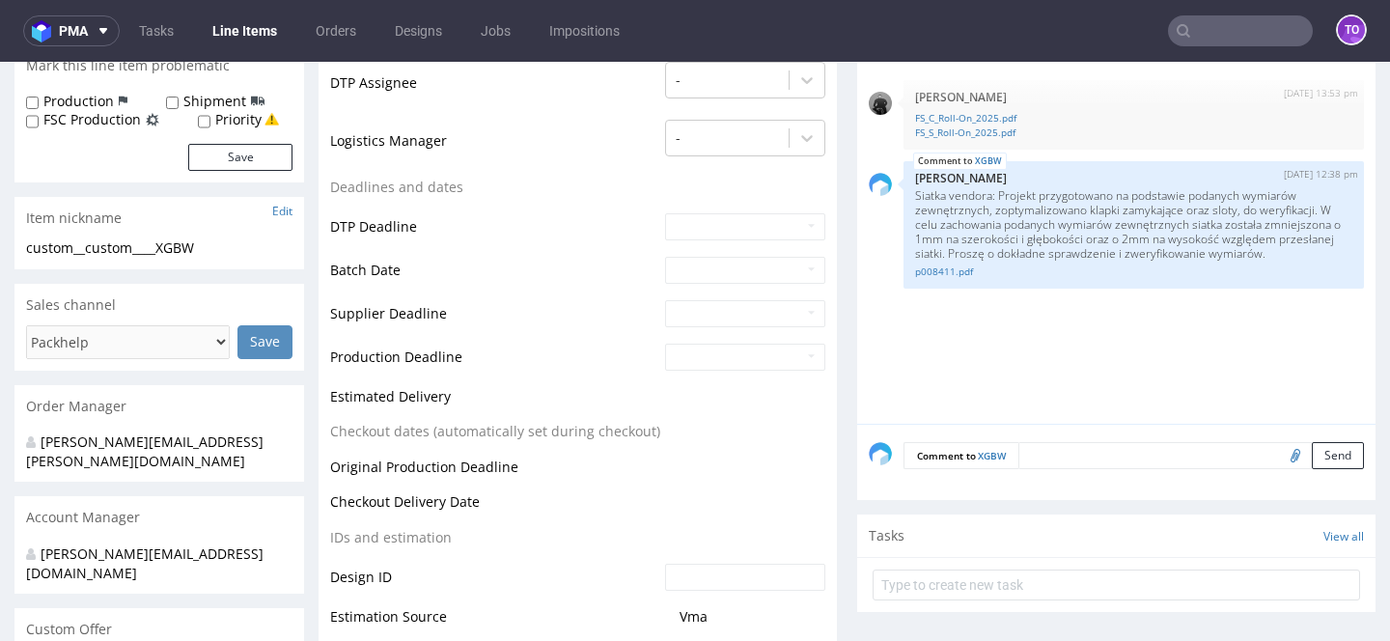
scroll to position [570, 0]
